Goal: Information Seeking & Learning: Learn about a topic

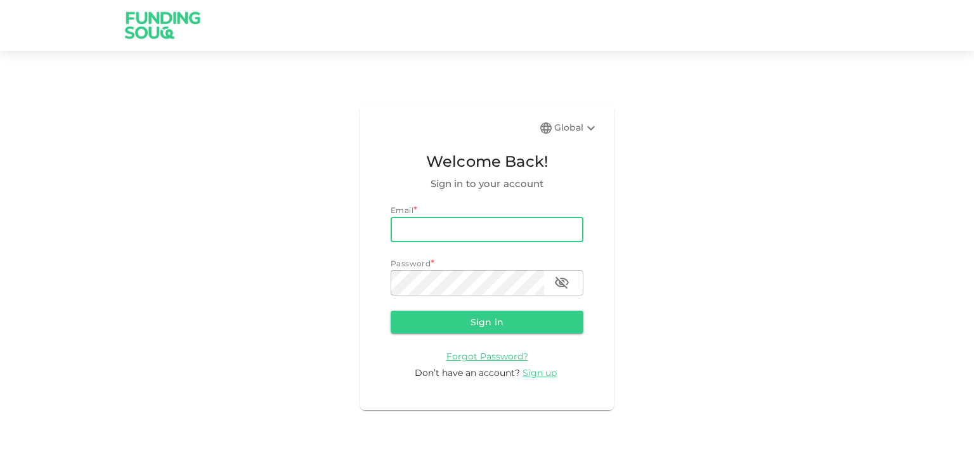
type input "[PERSON_NAME][EMAIL_ADDRESS][PERSON_NAME][DOMAIN_NAME]"
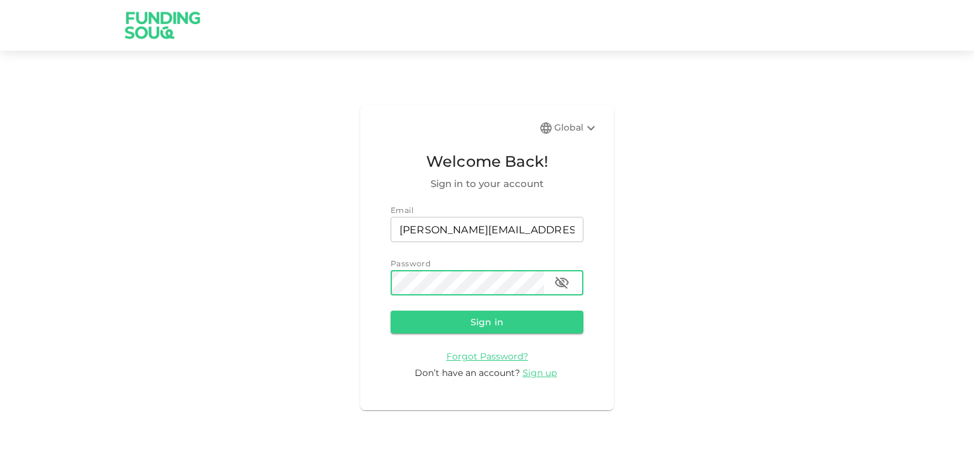
click at [391, 311] on button "Sign in" at bounding box center [487, 322] width 193 height 23
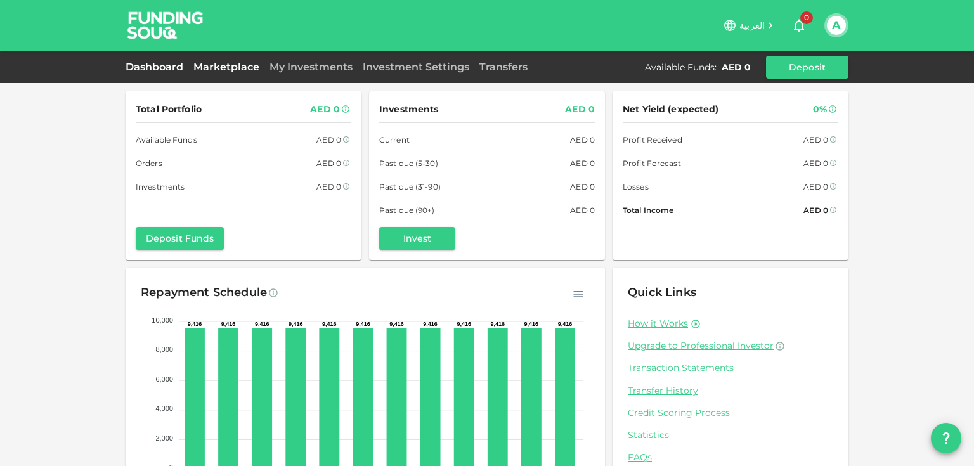
click at [209, 65] on link "Marketplace" at bounding box center [226, 67] width 76 height 12
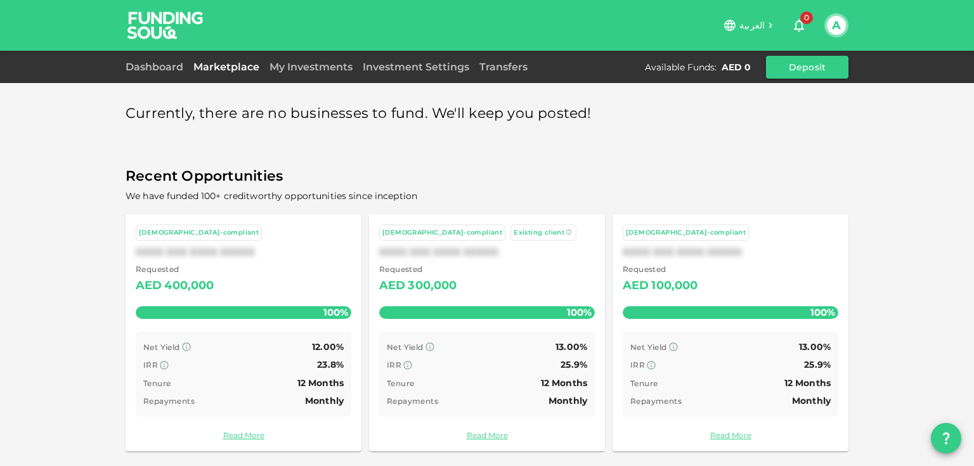
scroll to position [3, 0]
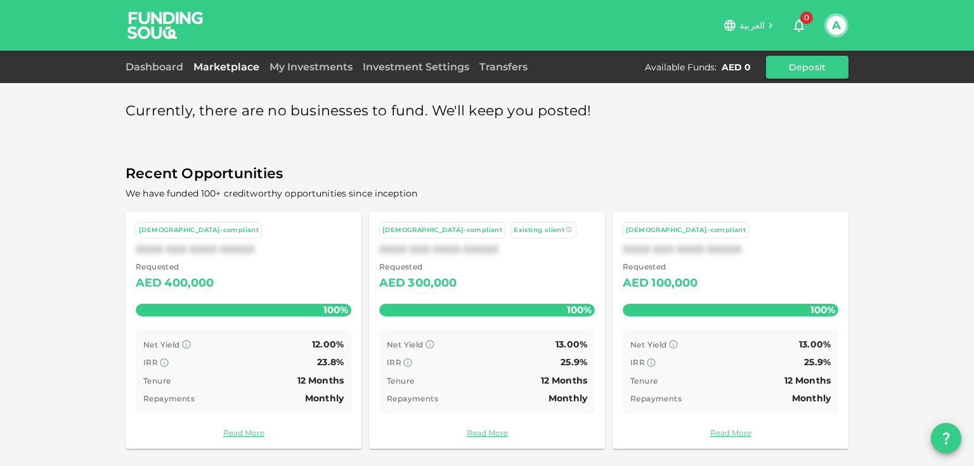
click at [838, 20] on button "A" at bounding box center [836, 25] width 19 height 19
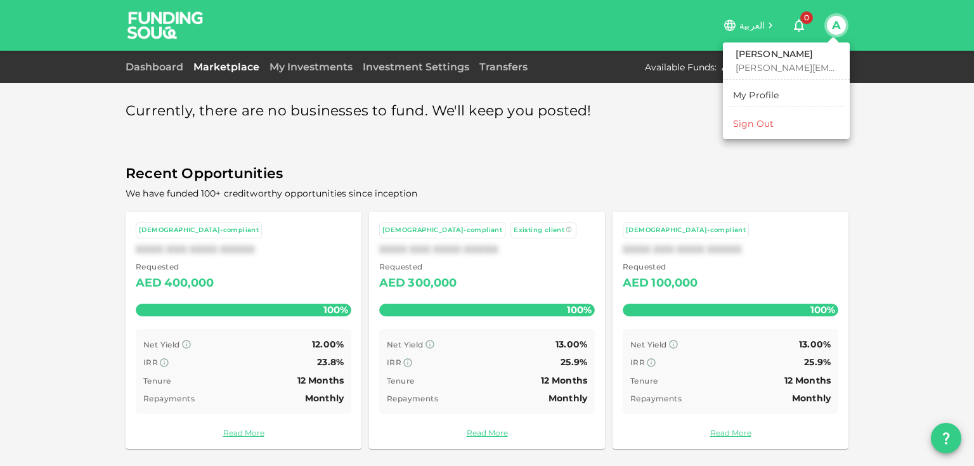
click at [946, 438] on div at bounding box center [487, 233] width 974 height 466
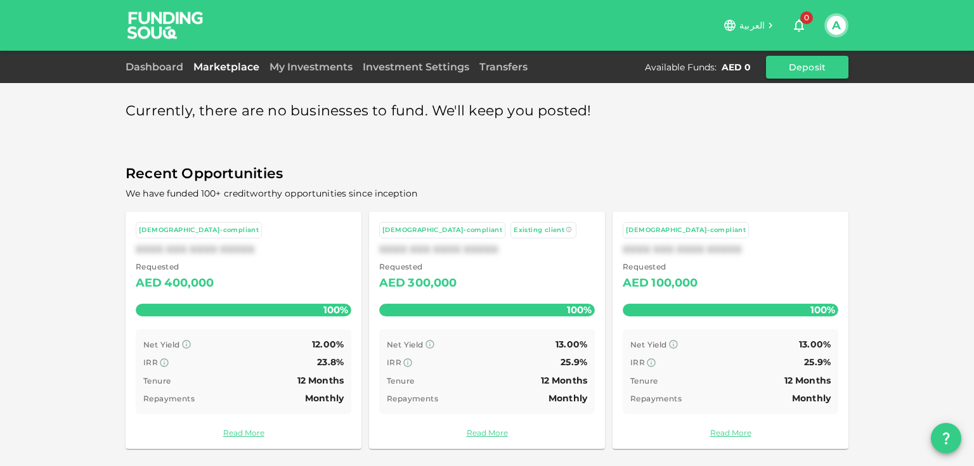
click at [946, 438] on icon "question" at bounding box center [946, 438] width 7 height 12
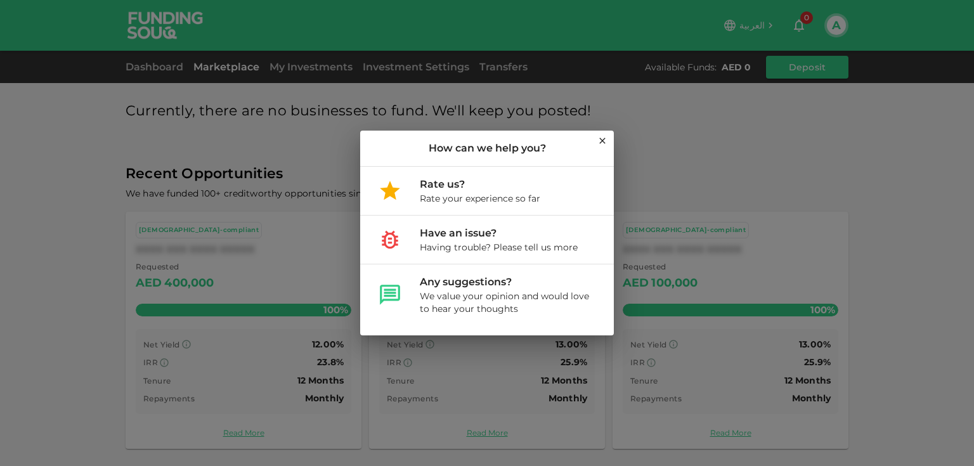
click at [609, 150] on div "How can we help you?" at bounding box center [487, 149] width 254 height 36
click at [599, 139] on icon at bounding box center [602, 141] width 10 height 10
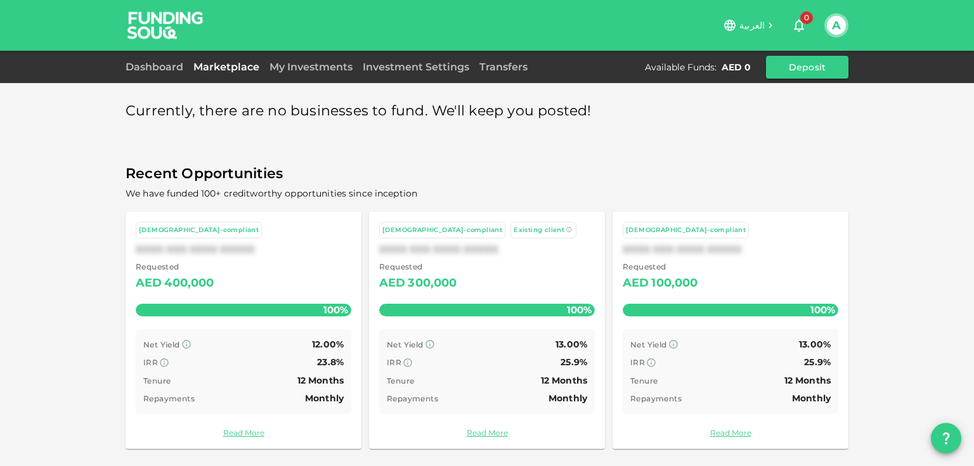
click at [720, 423] on div "[DEMOGRAPHIC_DATA]-compliant XXXX XXX XXXX XXXXX Requested AED 100,000 100% Net…" at bounding box center [731, 330] width 236 height 237
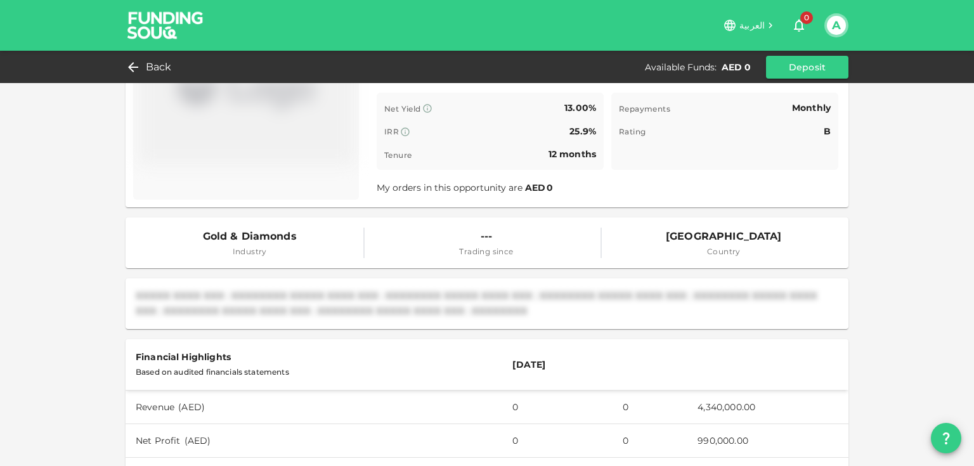
scroll to position [114, 0]
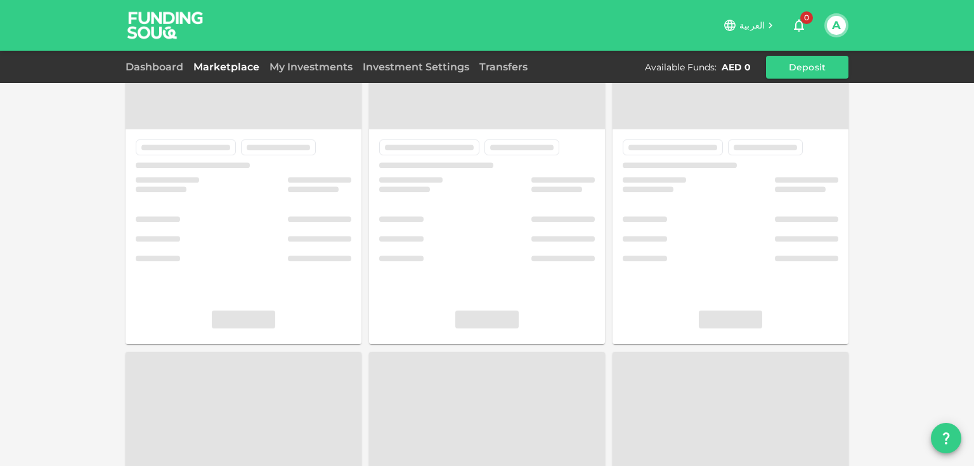
scroll to position [3, 0]
